Goal: Task Accomplishment & Management: Complete application form

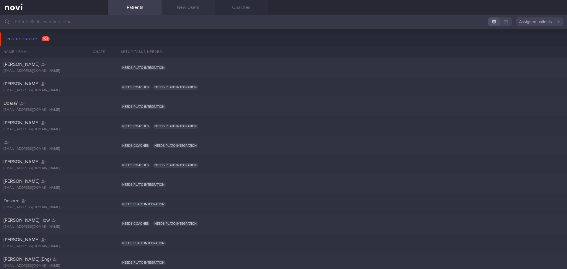
click at [188, 6] on link "New Users" at bounding box center [187, 7] width 53 height 15
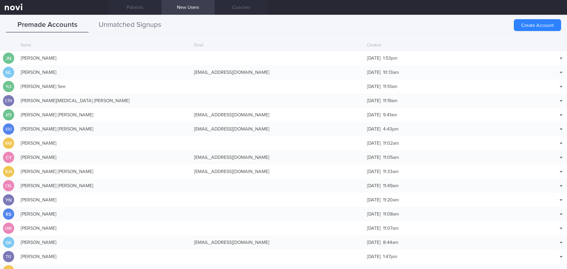
click at [142, 28] on button "Unmatched Signups" at bounding box center [130, 25] width 83 height 15
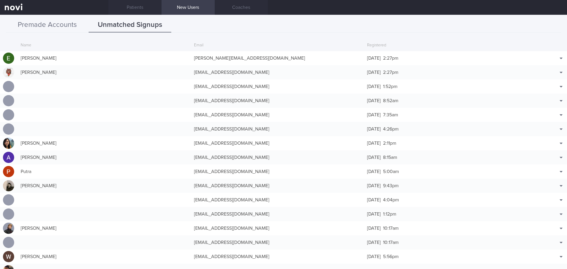
click at [56, 25] on button "Premade Accounts" at bounding box center [47, 25] width 83 height 15
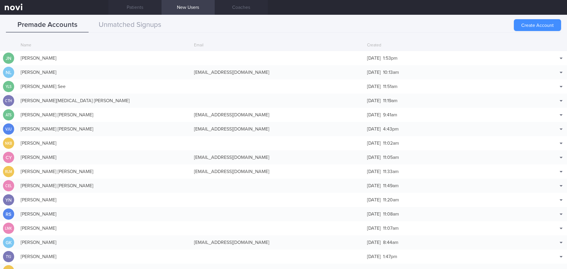
click at [519, 21] on button "Create Account" at bounding box center [537, 25] width 47 height 12
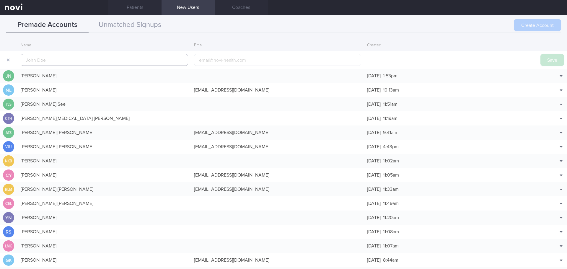
scroll to position [14, 0]
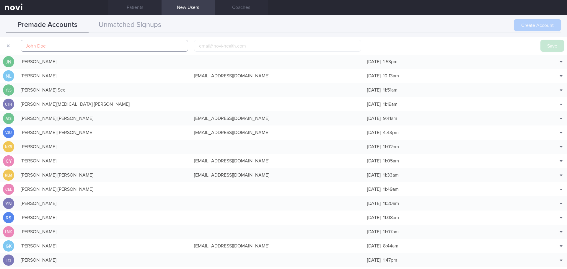
click at [75, 45] on input "text" at bounding box center [104, 46] width 167 height 12
paste input "[PERSON_NAME] [PERSON_NAME]"
type input "[PERSON_NAME] [PERSON_NAME]"
click at [229, 49] on input "email" at bounding box center [277, 46] width 167 height 12
paste input "[EMAIL_ADDRESS][DOMAIN_NAME]"
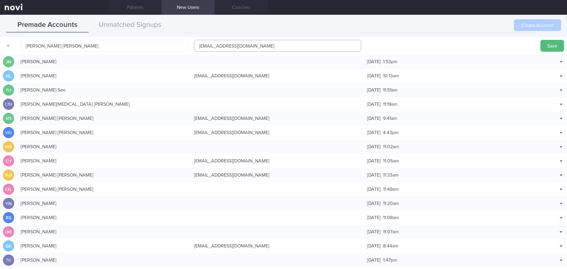
click at [197, 47] on input "[EMAIL_ADDRESS][DOMAIN_NAME]" at bounding box center [277, 46] width 167 height 12
type input "[EMAIL_ADDRESS][DOMAIN_NAME]"
click at [550, 45] on button "Save" at bounding box center [552, 46] width 24 height 12
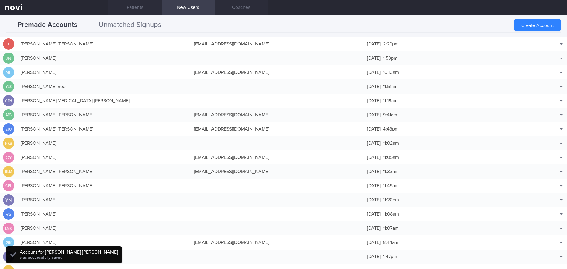
click at [123, 22] on button "Unmatched Signups" at bounding box center [130, 25] width 83 height 15
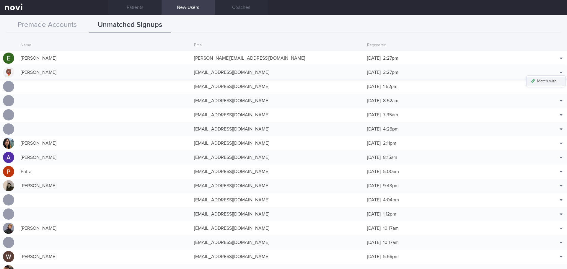
click at [549, 79] on button "Match with..." at bounding box center [545, 81] width 39 height 9
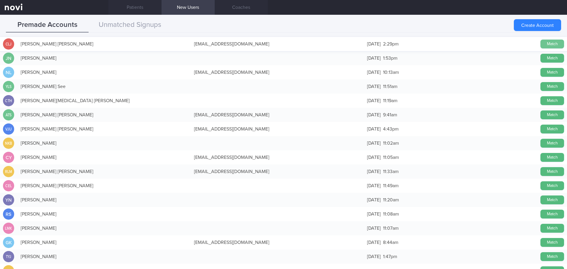
click at [544, 45] on button "Match" at bounding box center [552, 44] width 24 height 9
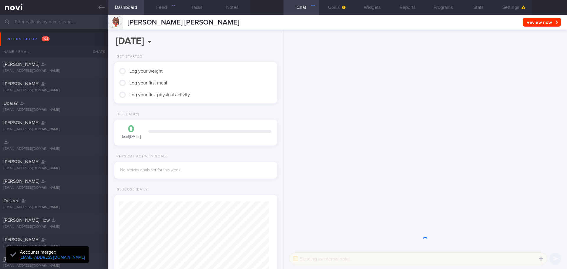
scroll to position [75, 151]
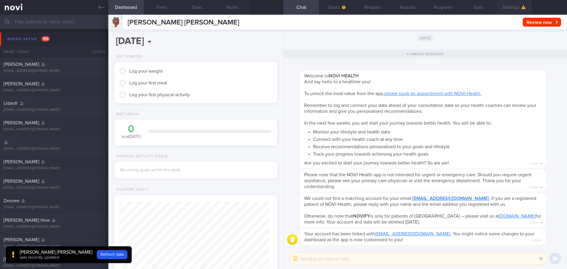
click at [507, 9] on button "Settings" at bounding box center [513, 7] width 35 height 15
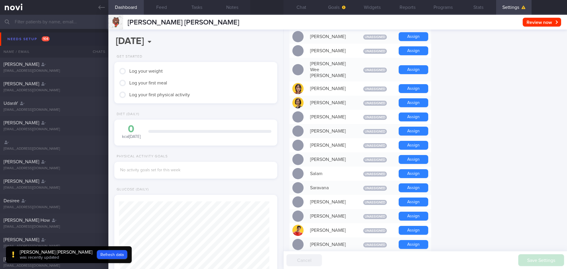
scroll to position [384, 0]
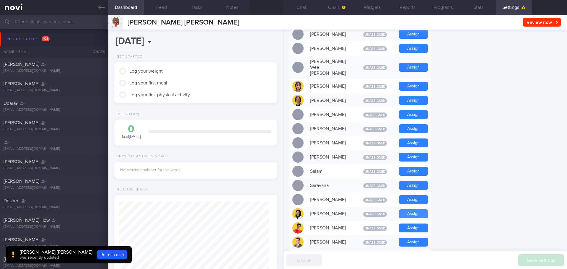
click at [415, 209] on button "Assign" at bounding box center [414, 213] width 30 height 9
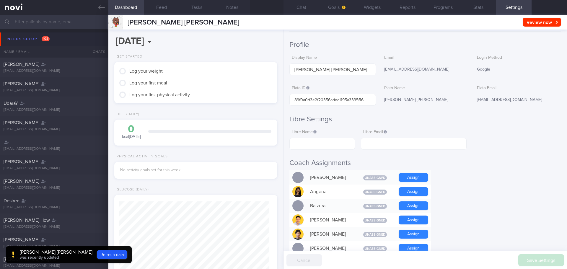
scroll to position [0, 0]
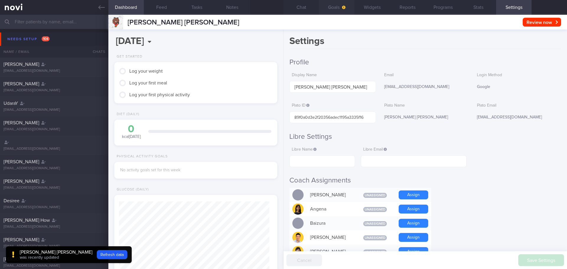
click at [336, 5] on button "Goals" at bounding box center [336, 7] width 35 height 15
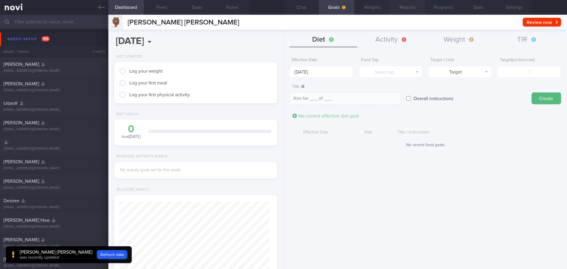
click at [405, 10] on button "Reports" at bounding box center [407, 7] width 35 height 15
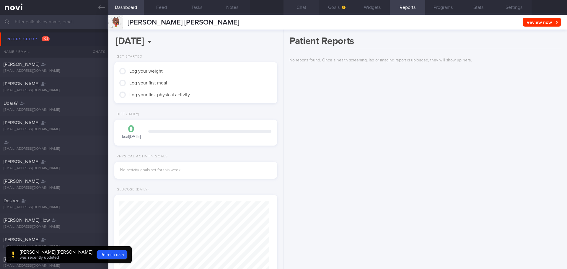
click at [302, 9] on button "Chat" at bounding box center [300, 7] width 35 height 15
